Goal: Task Accomplishment & Management: Complete application form

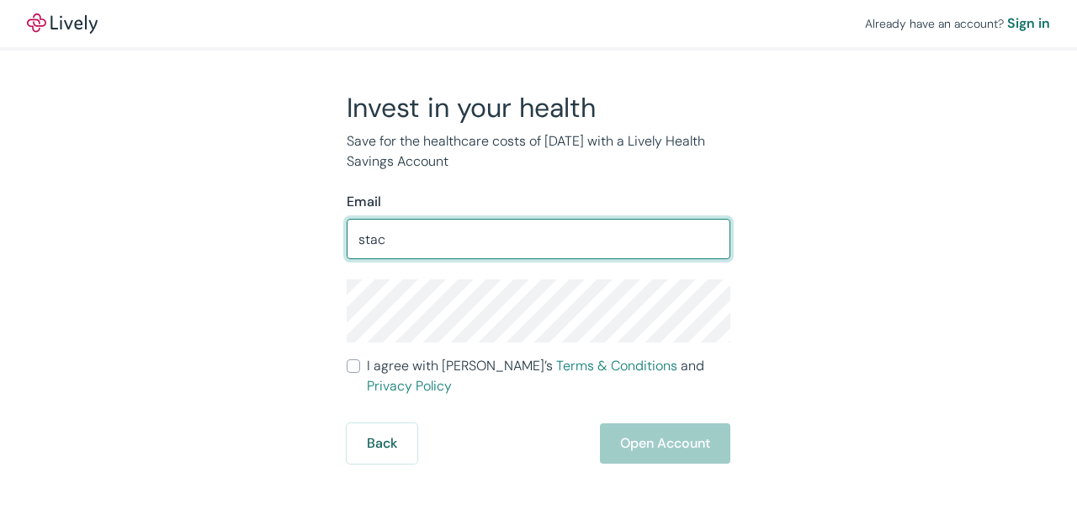
type input "[EMAIL_ADDRESS][PERSON_NAME][DOMAIN_NAME]"
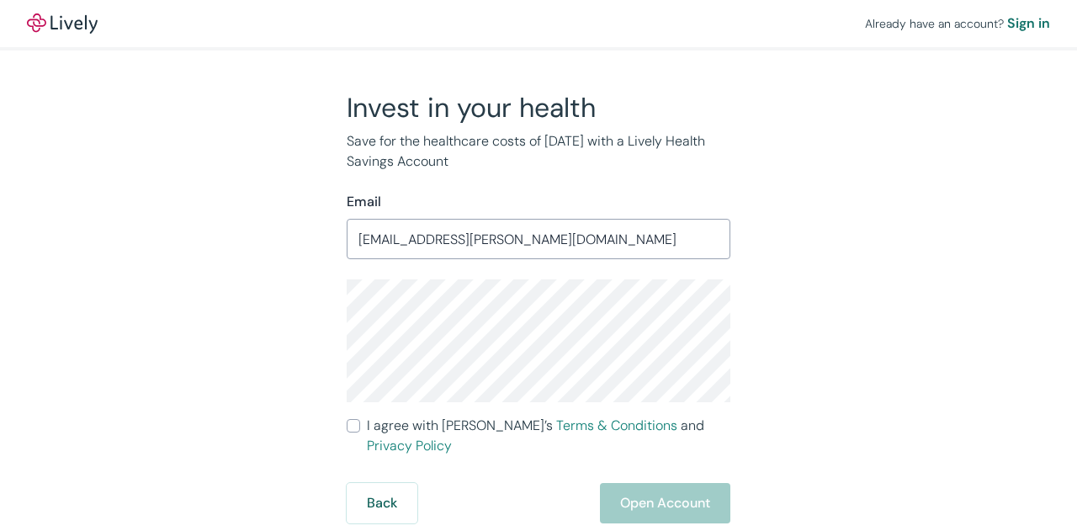
click at [347, 423] on input "I agree with Lively’s Terms & Conditions and Privacy Policy" at bounding box center [353, 425] width 13 height 13
checkbox input "true"
click at [666, 485] on button "Open Account" at bounding box center [665, 503] width 130 height 40
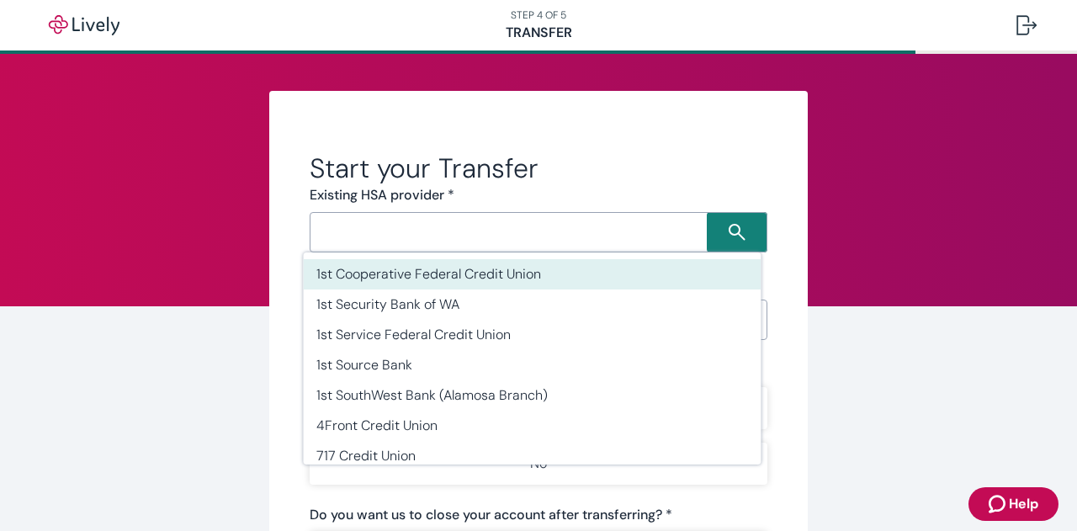
click at [541, 246] on div "​" at bounding box center [539, 232] width 458 height 40
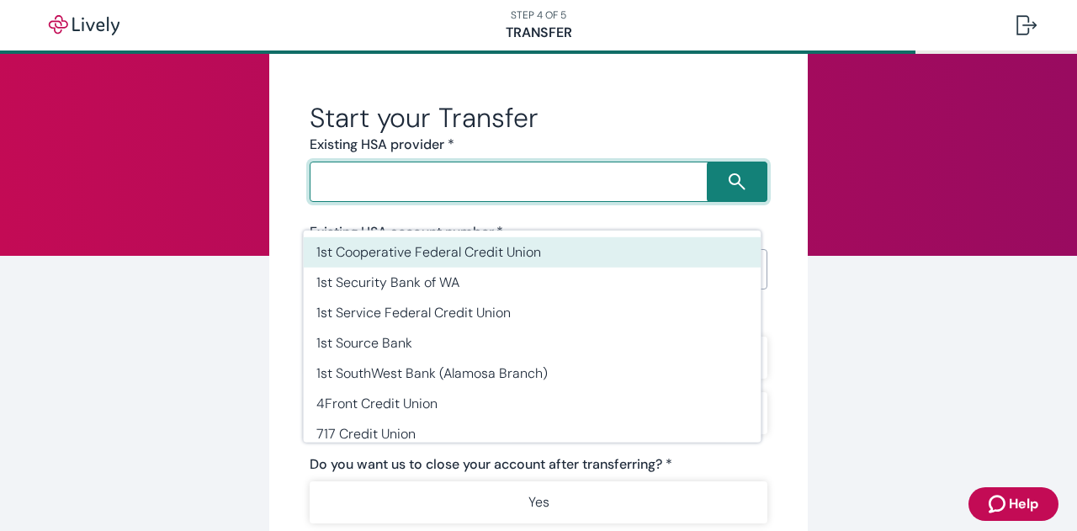
scroll to position [20, 0]
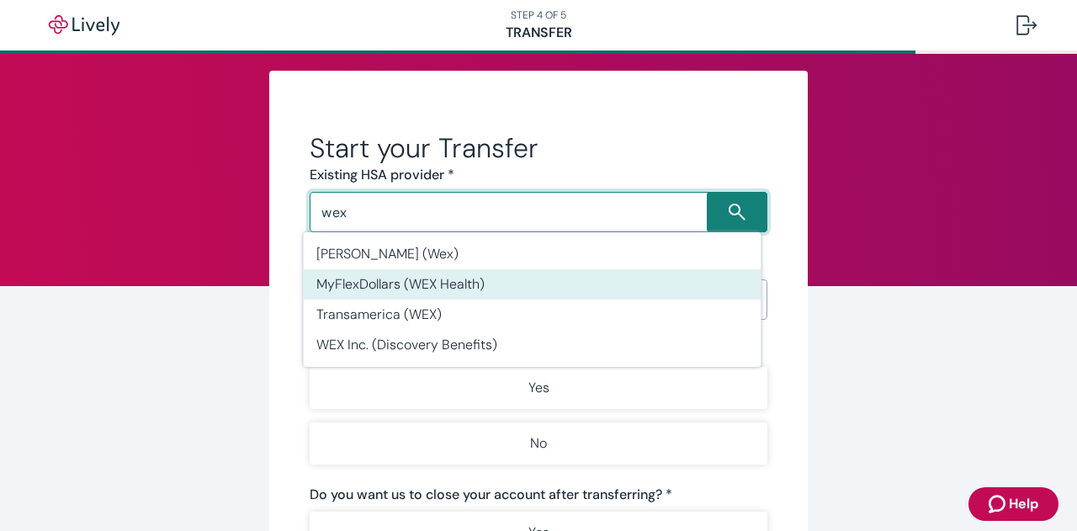
click at [493, 285] on li "MyFlexDollars (WEX Health)" at bounding box center [532, 284] width 458 height 30
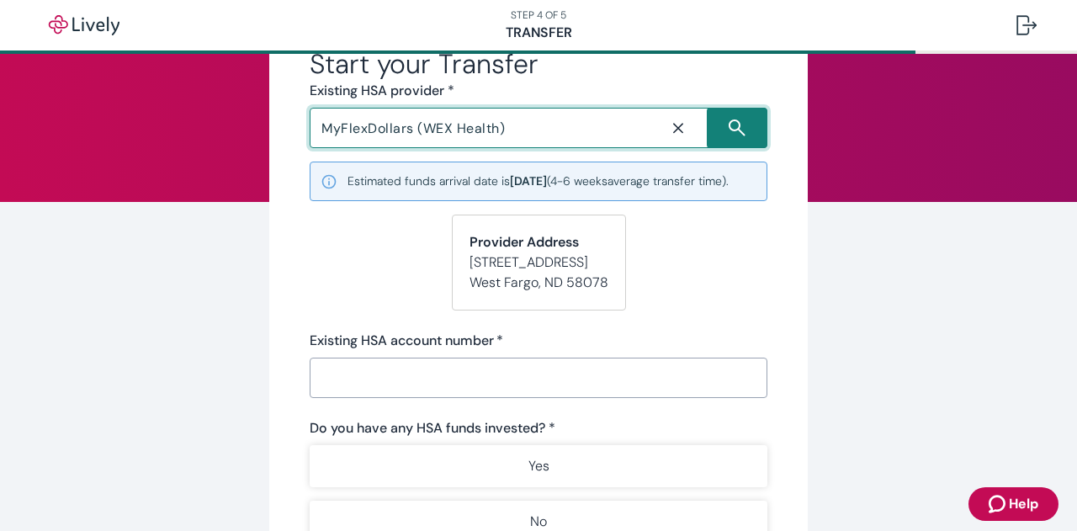
scroll to position [106, 0]
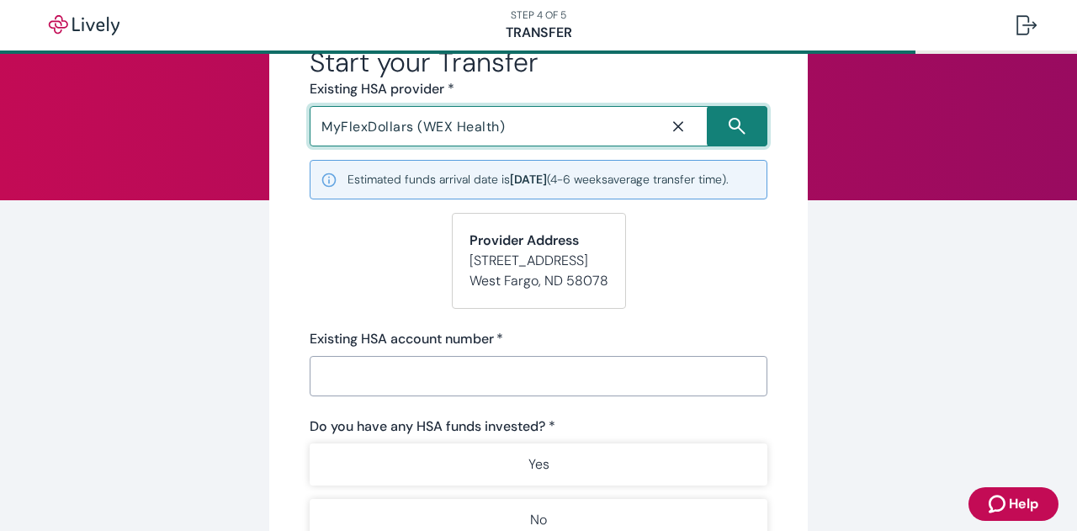
type input "MyFlexDollars (WEX Health)"
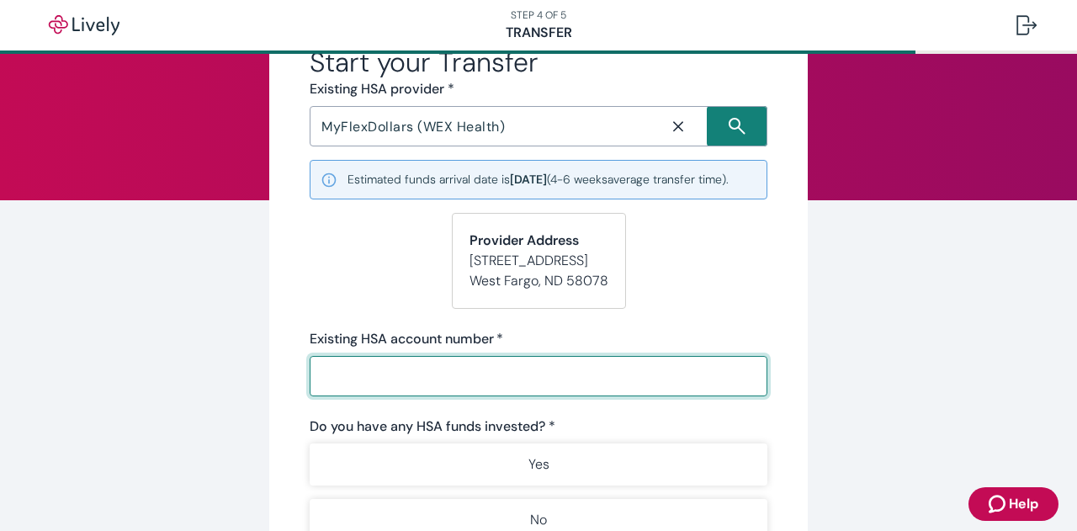
click at [579, 385] on input "Existing HSA account number   *" at bounding box center [539, 376] width 458 height 34
type input "251065"
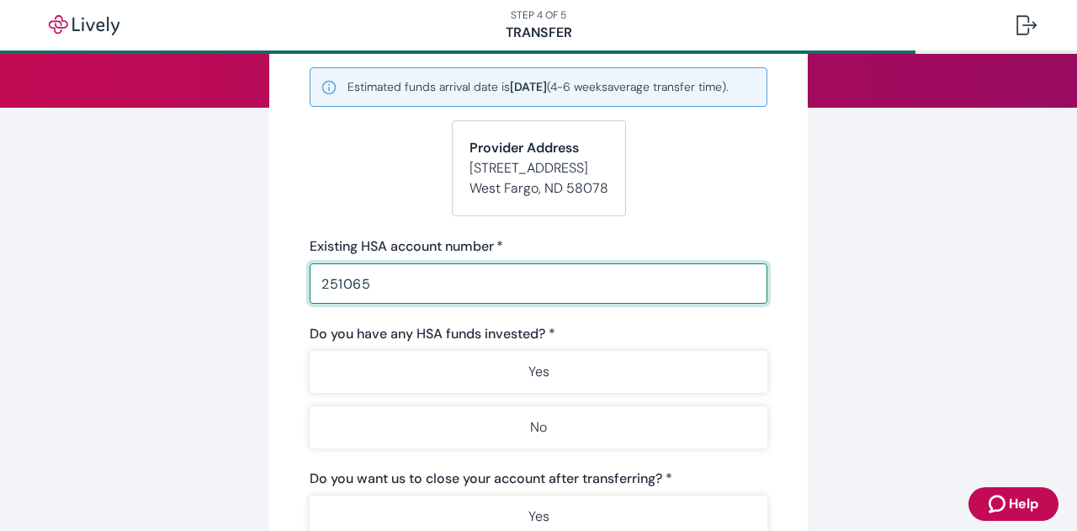
scroll to position [199, 0]
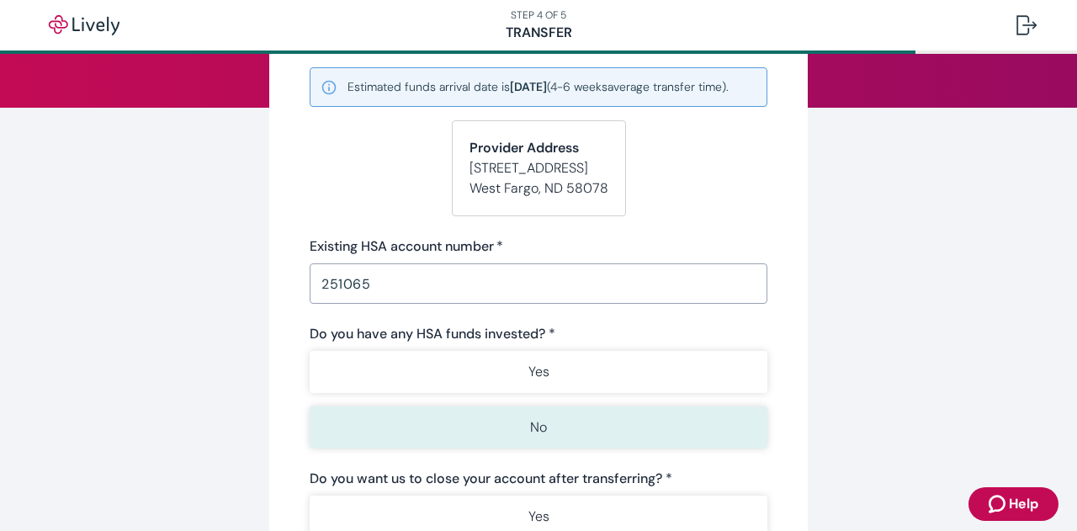
click at [537, 435] on p "No" at bounding box center [538, 427] width 17 height 20
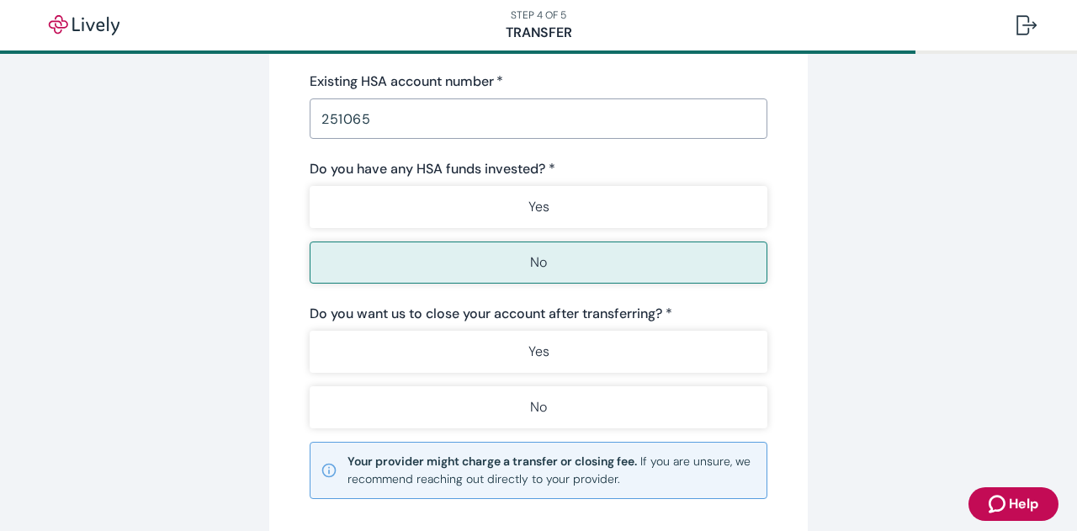
scroll to position [369, 0]
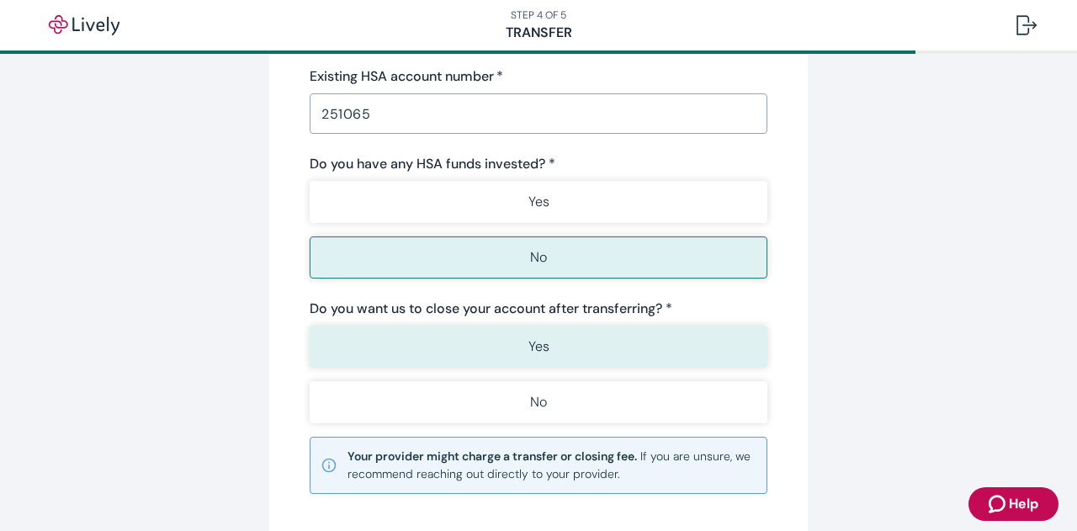
click at [528, 357] on p "Yes" at bounding box center [538, 347] width 21 height 20
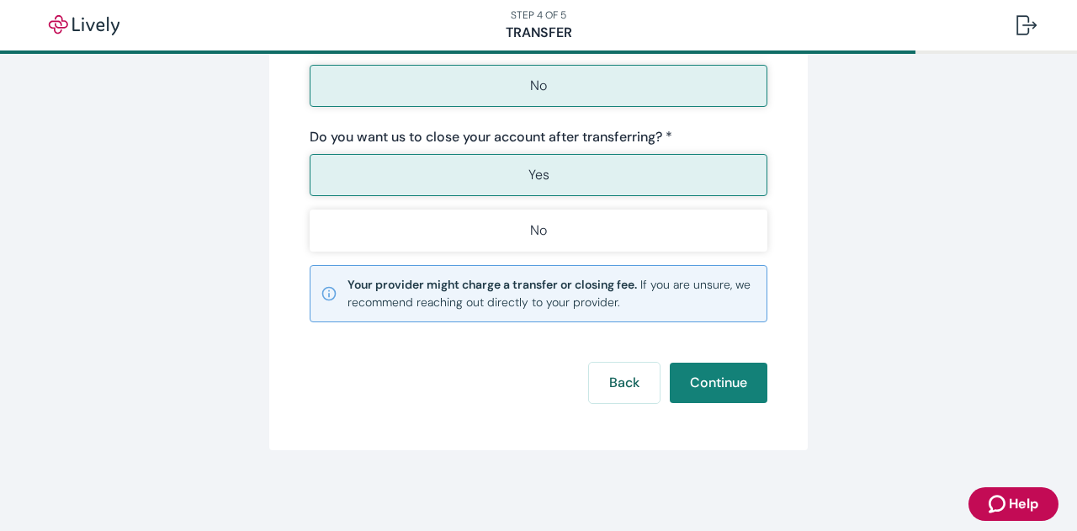
scroll to position [542, 0]
click at [710, 385] on button "Continue" at bounding box center [719, 383] width 98 height 40
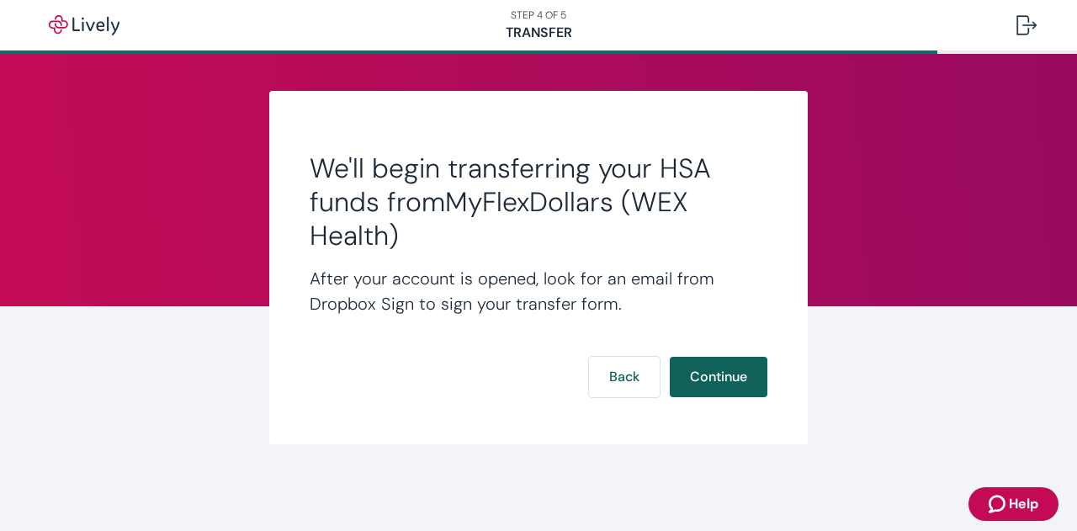
click at [700, 374] on button "Continue" at bounding box center [719, 377] width 98 height 40
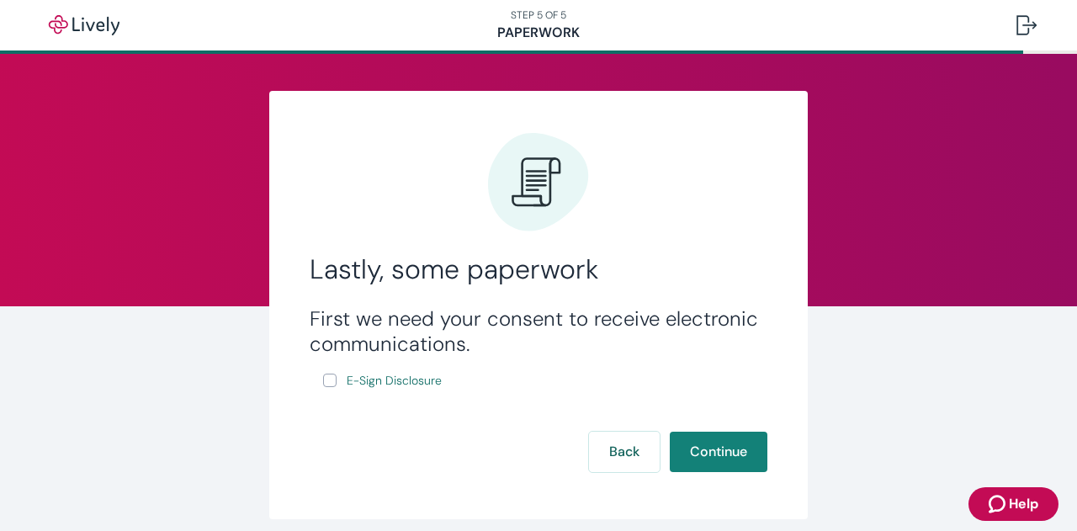
scroll to position [69, 0]
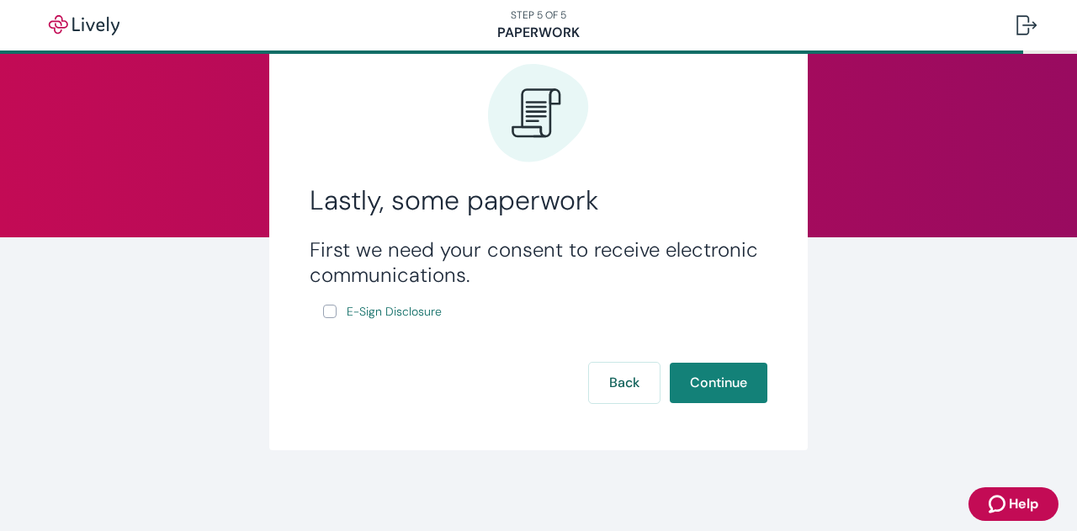
click at [323, 312] on input "E-Sign Disclosure" at bounding box center [329, 311] width 13 height 13
checkbox input "true"
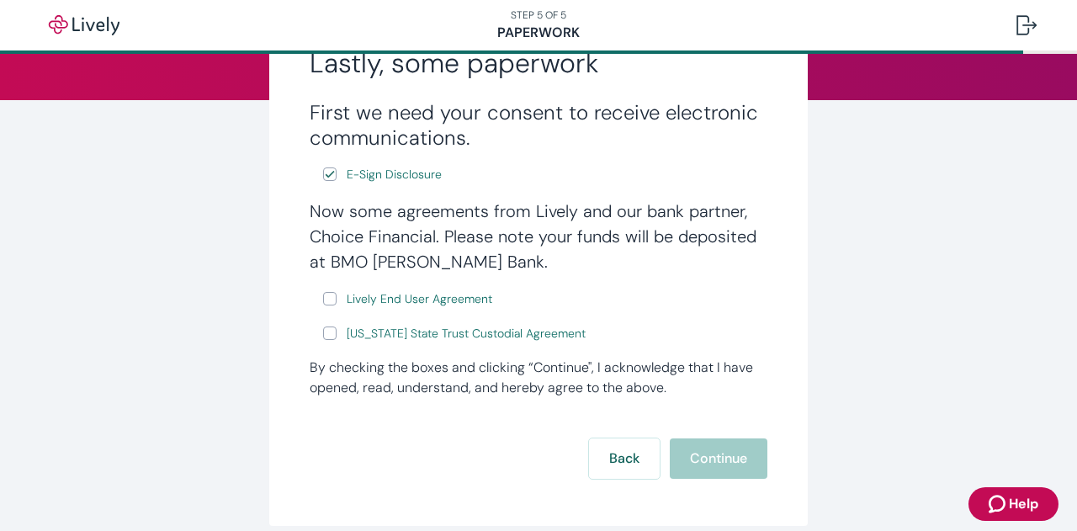
scroll to position [208, 0]
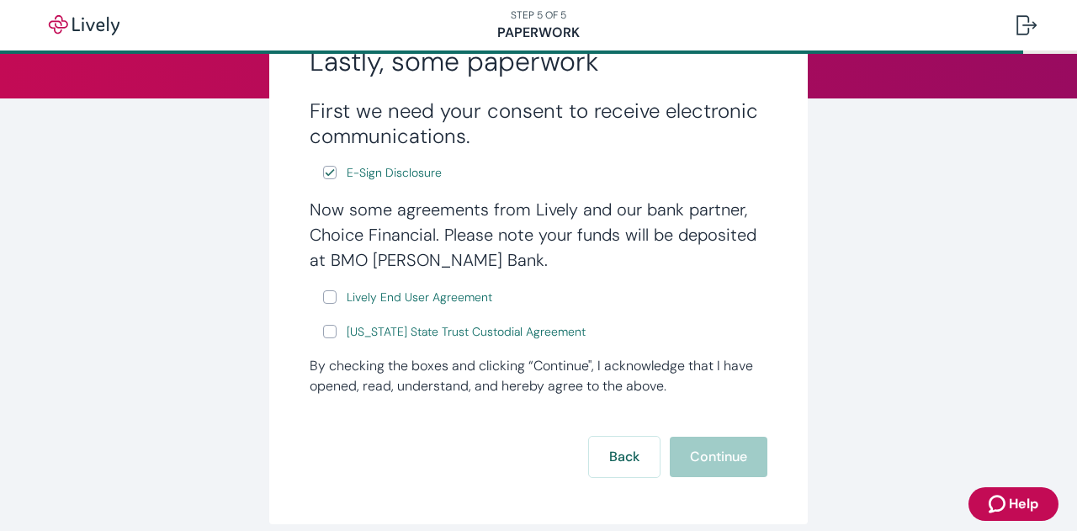
click at [324, 295] on input "Lively End User Agreement" at bounding box center [329, 296] width 13 height 13
checkbox input "true"
click at [325, 326] on input "[US_STATE] State Trust Custodial Agreement" at bounding box center [329, 331] width 13 height 13
checkbox input "true"
click at [703, 455] on button "Continue" at bounding box center [719, 457] width 98 height 40
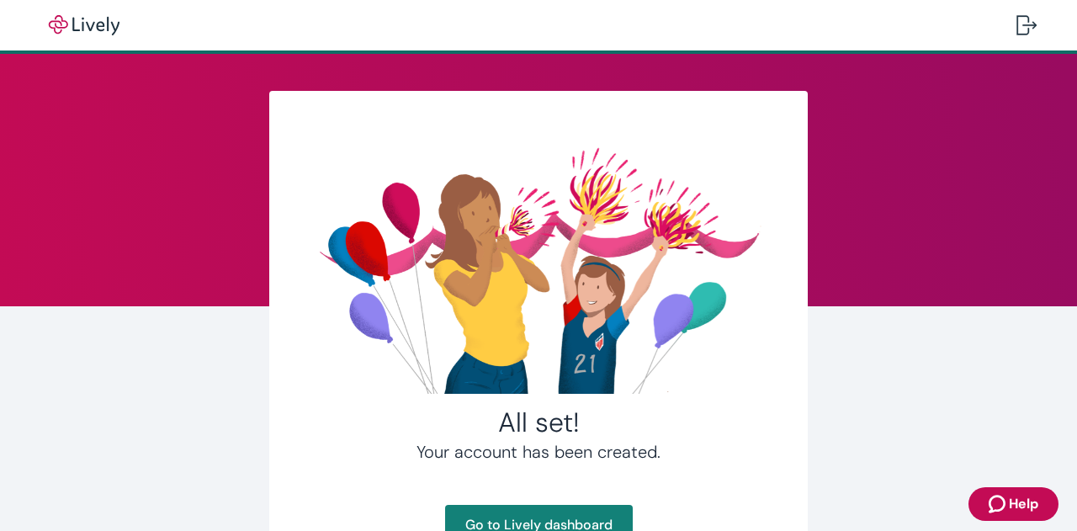
click at [703, 455] on div "All set! Your account has been created. Go to Lively dashboard" at bounding box center [539, 360] width 808 height 613
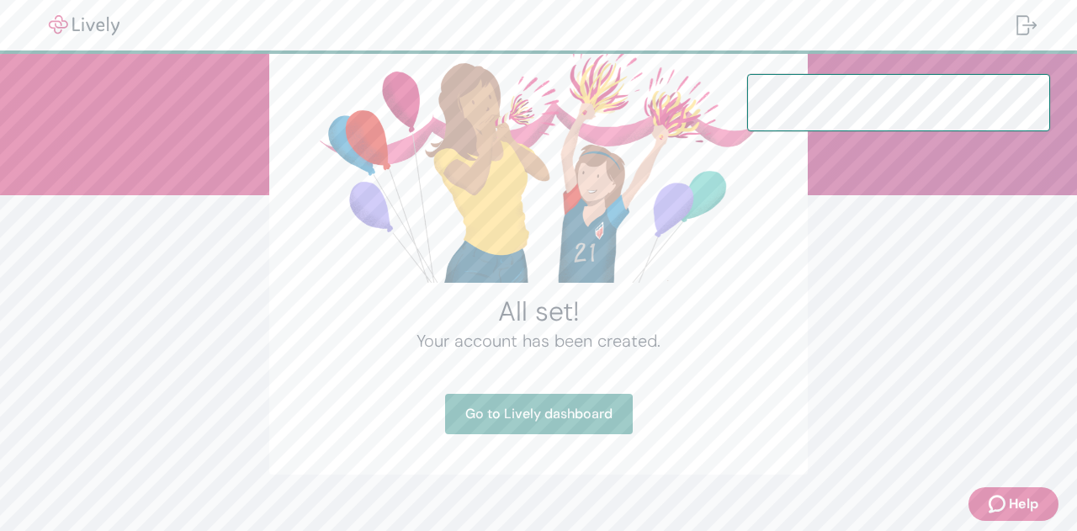
scroll to position [114, 0]
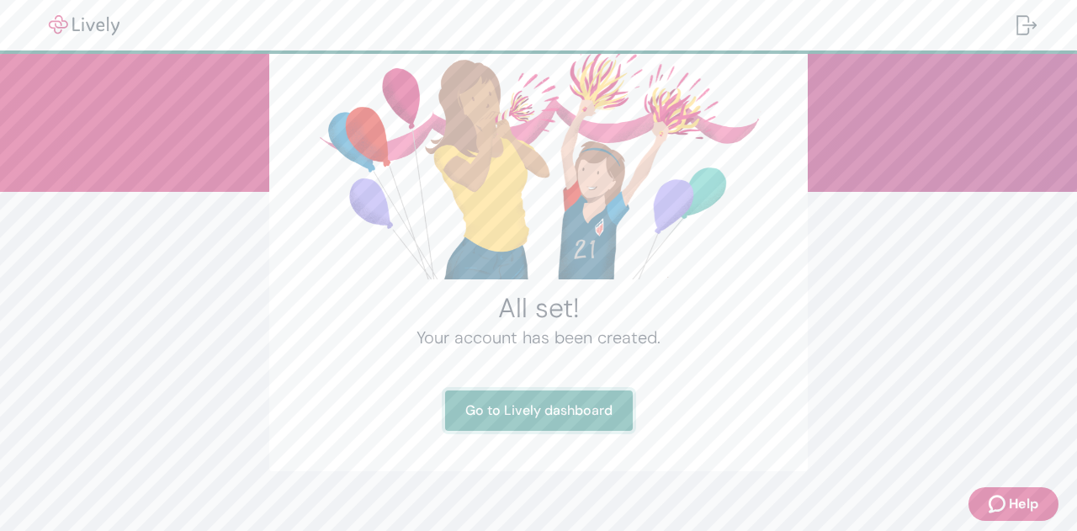
click at [549, 402] on link "Go to Lively dashboard" at bounding box center [539, 410] width 188 height 40
